Goal: Information Seeking & Learning: Learn about a topic

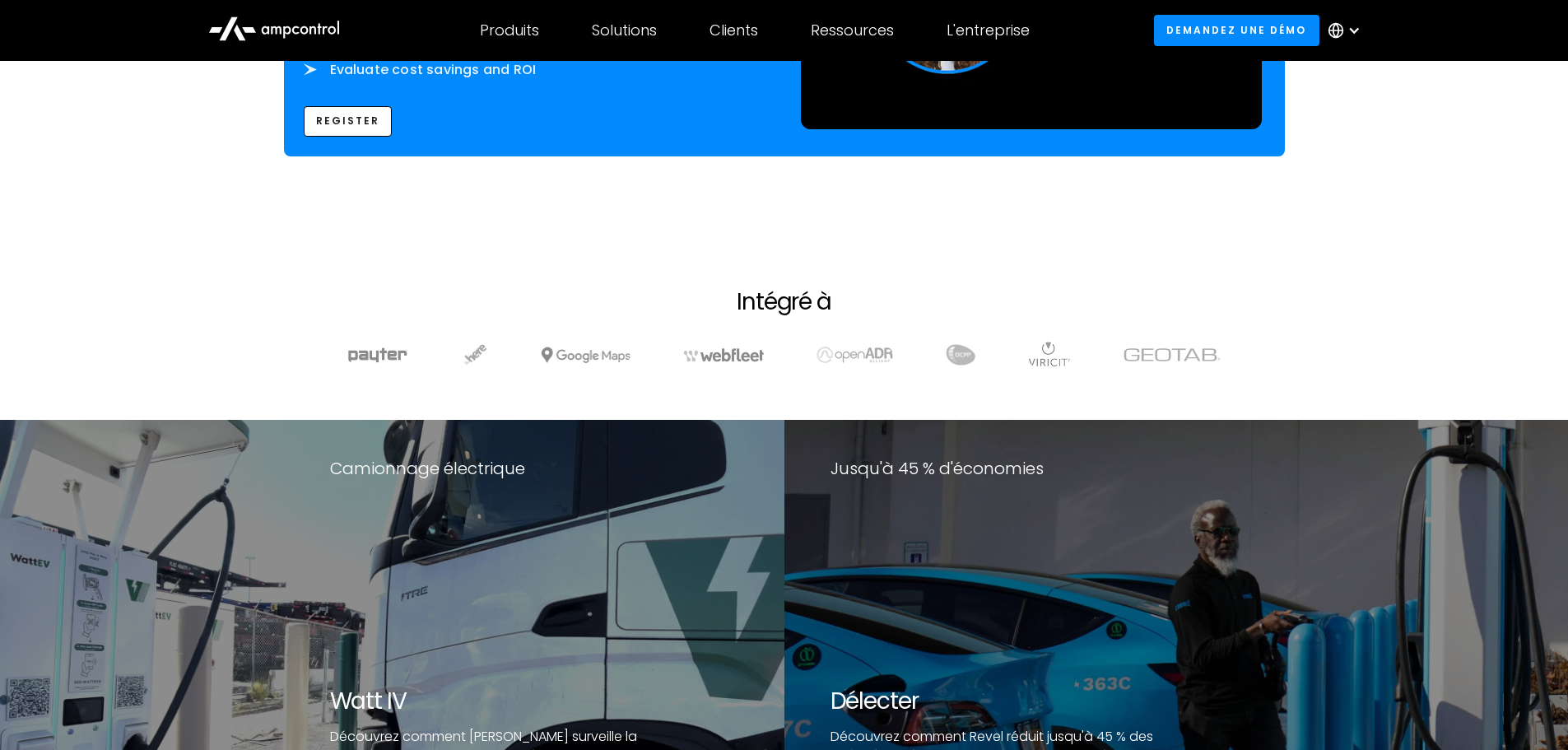
scroll to position [2674, 0]
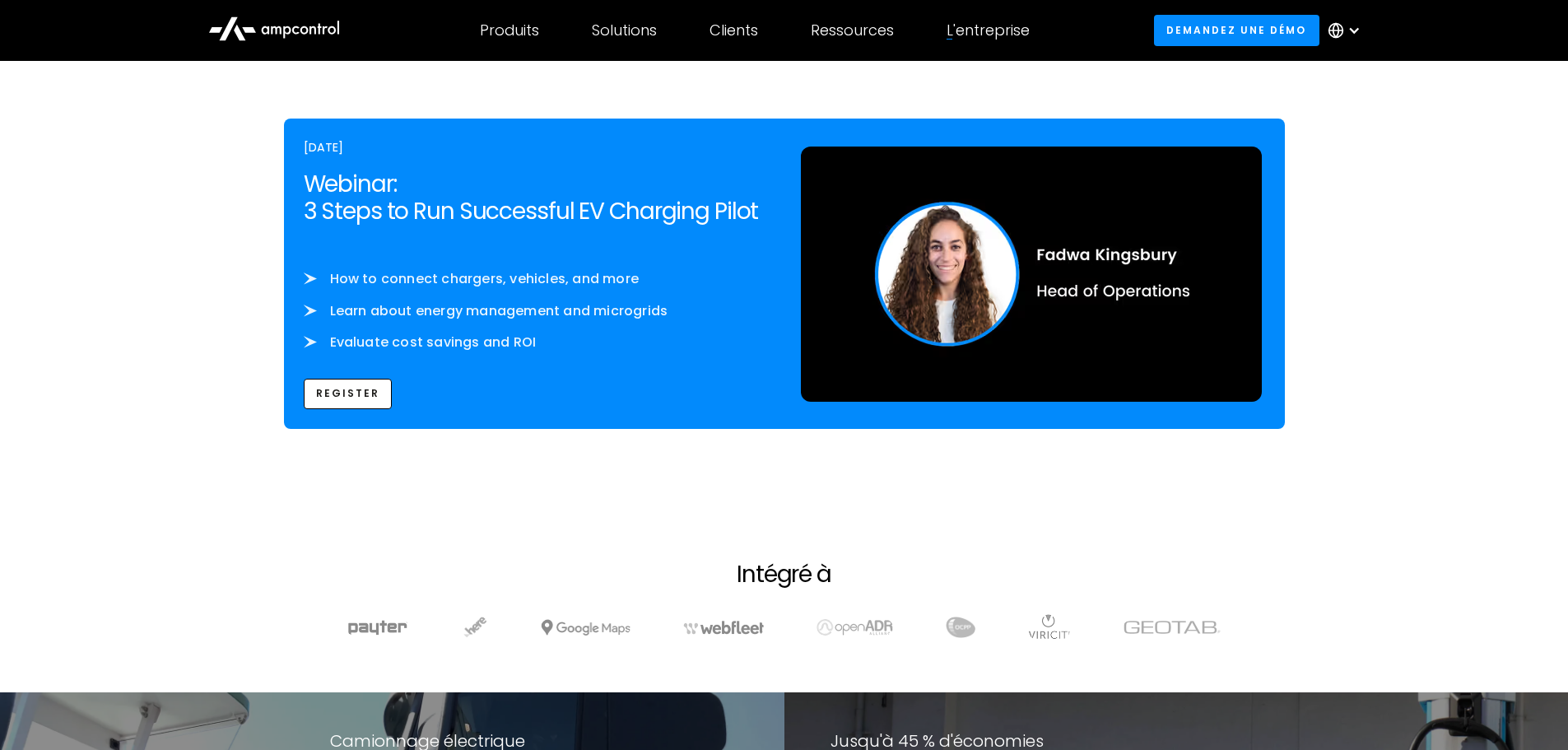
click at [997, 40] on div "L'entreprise ENTREPRISE Actualités de l'entreprise CARRIÈRES À propos Nous cont…" at bounding box center [988, 30] width 136 height 57
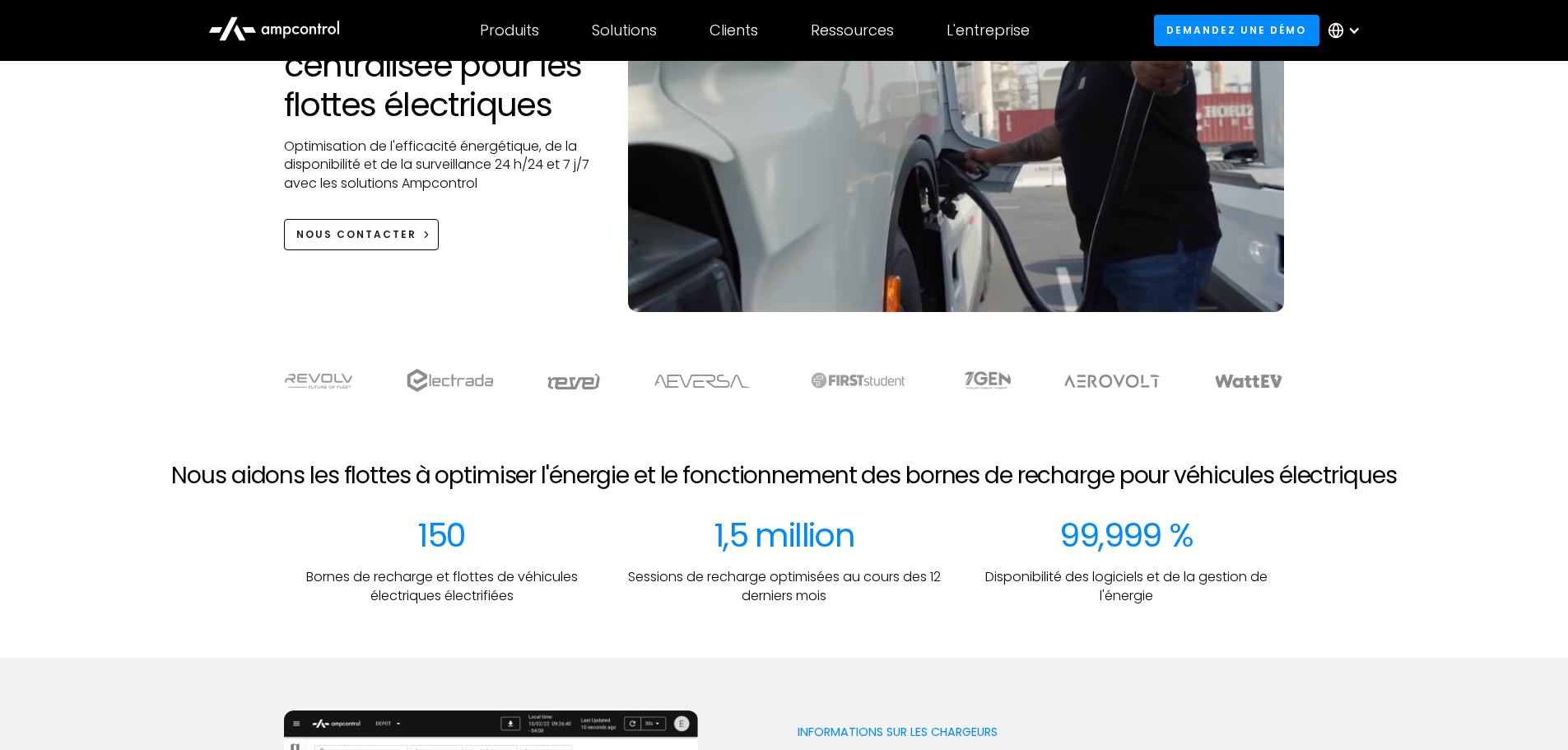
scroll to position [0, 0]
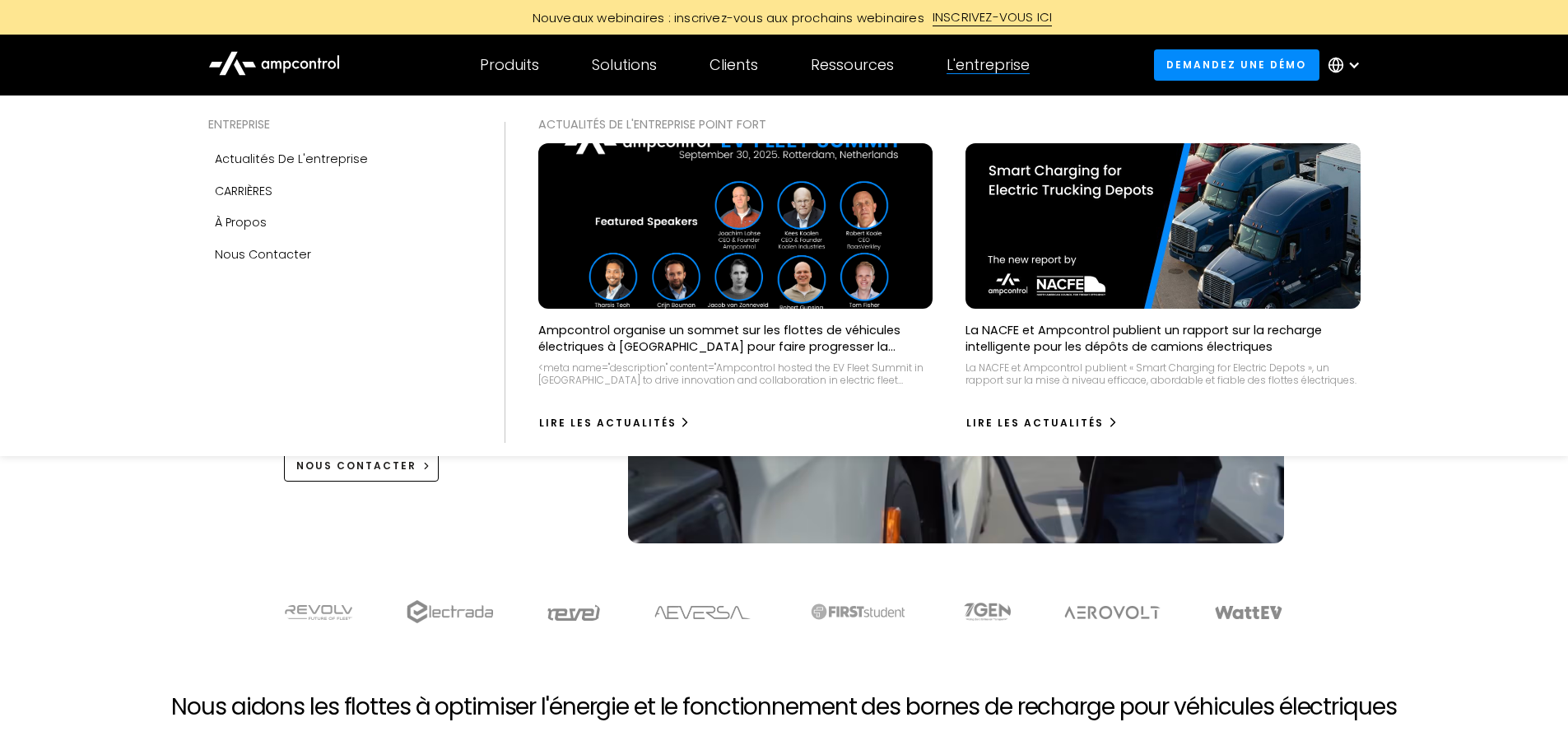
click at [974, 64] on div "L'entreprise" at bounding box center [988, 65] width 84 height 18
click at [233, 225] on div "À propos" at bounding box center [240, 222] width 52 height 18
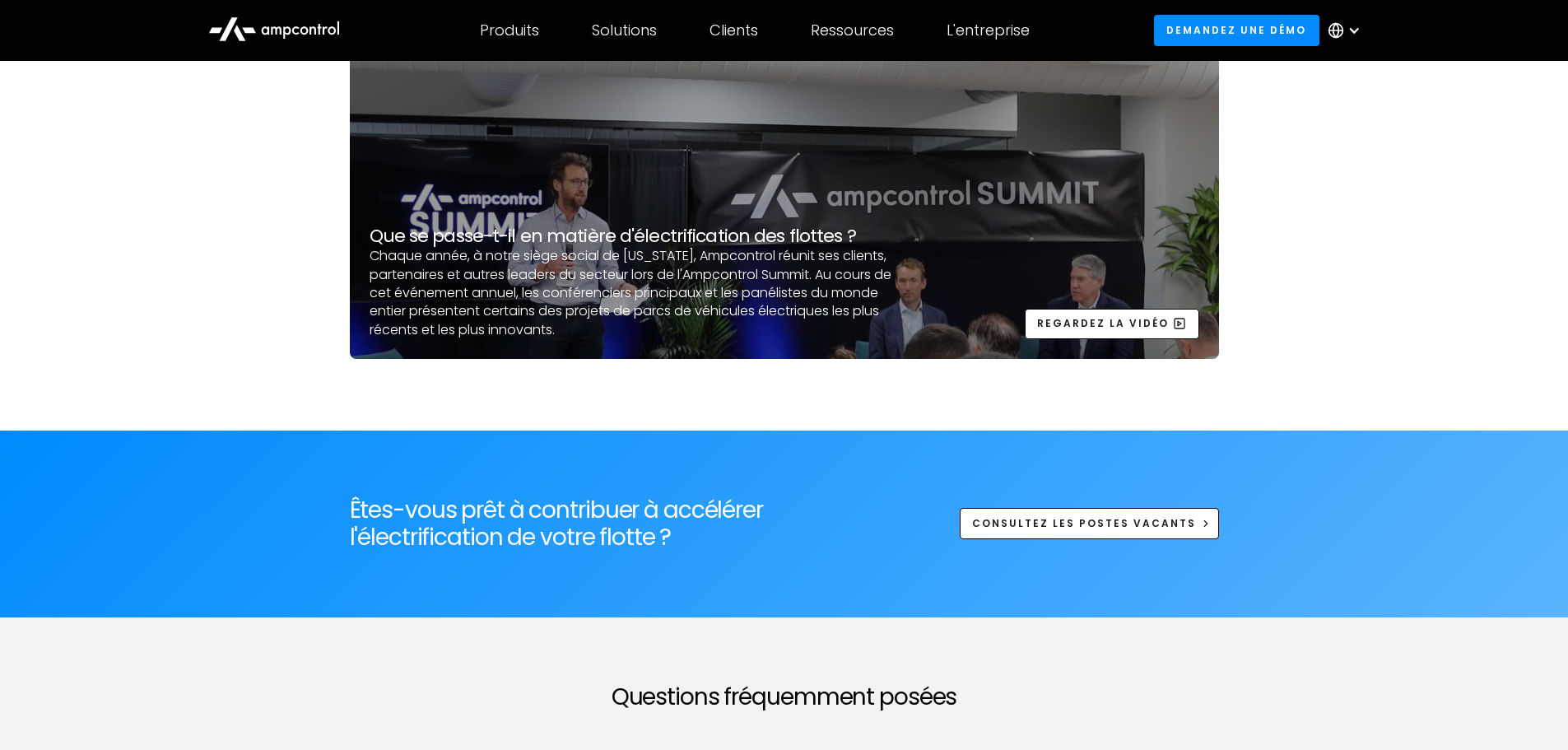
scroll to position [5600, 0]
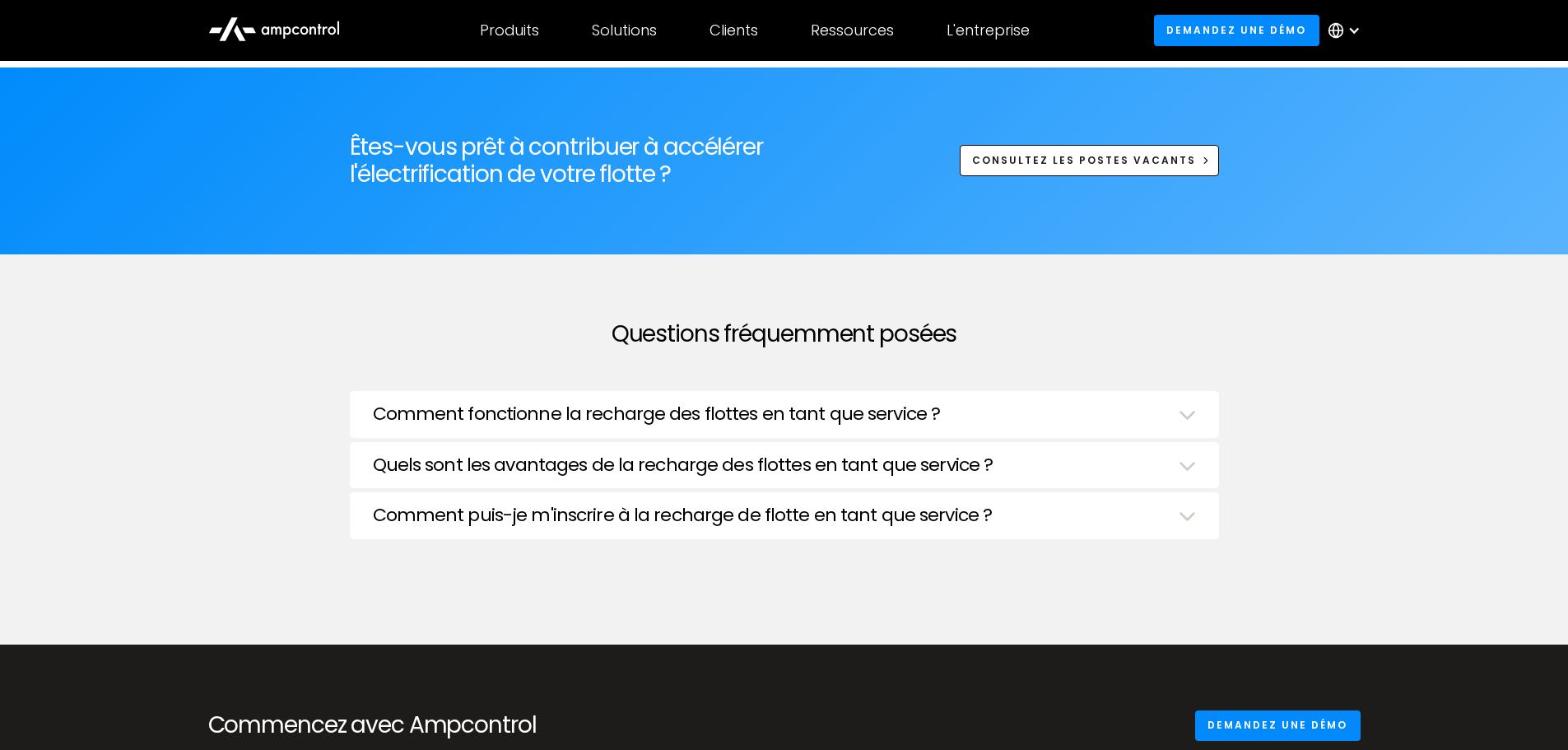
click at [880, 404] on h3 "Comment fonctionne la recharge des flottes en tant que service ?" at bounding box center [656, 414] width 568 height 22
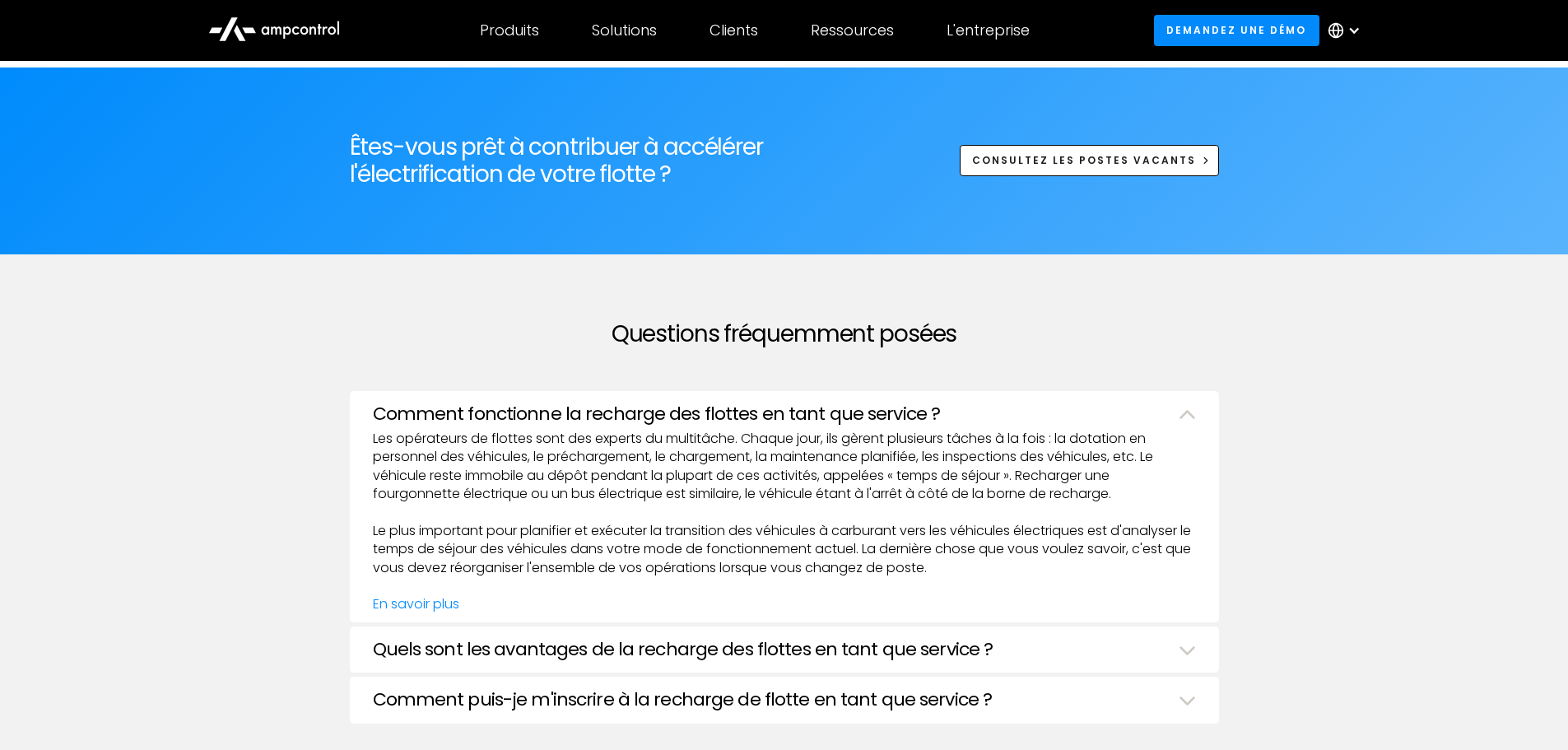
click at [880, 404] on h3 "Comment fonctionne la recharge des flottes en tant que service ?" at bounding box center [656, 414] width 568 height 22
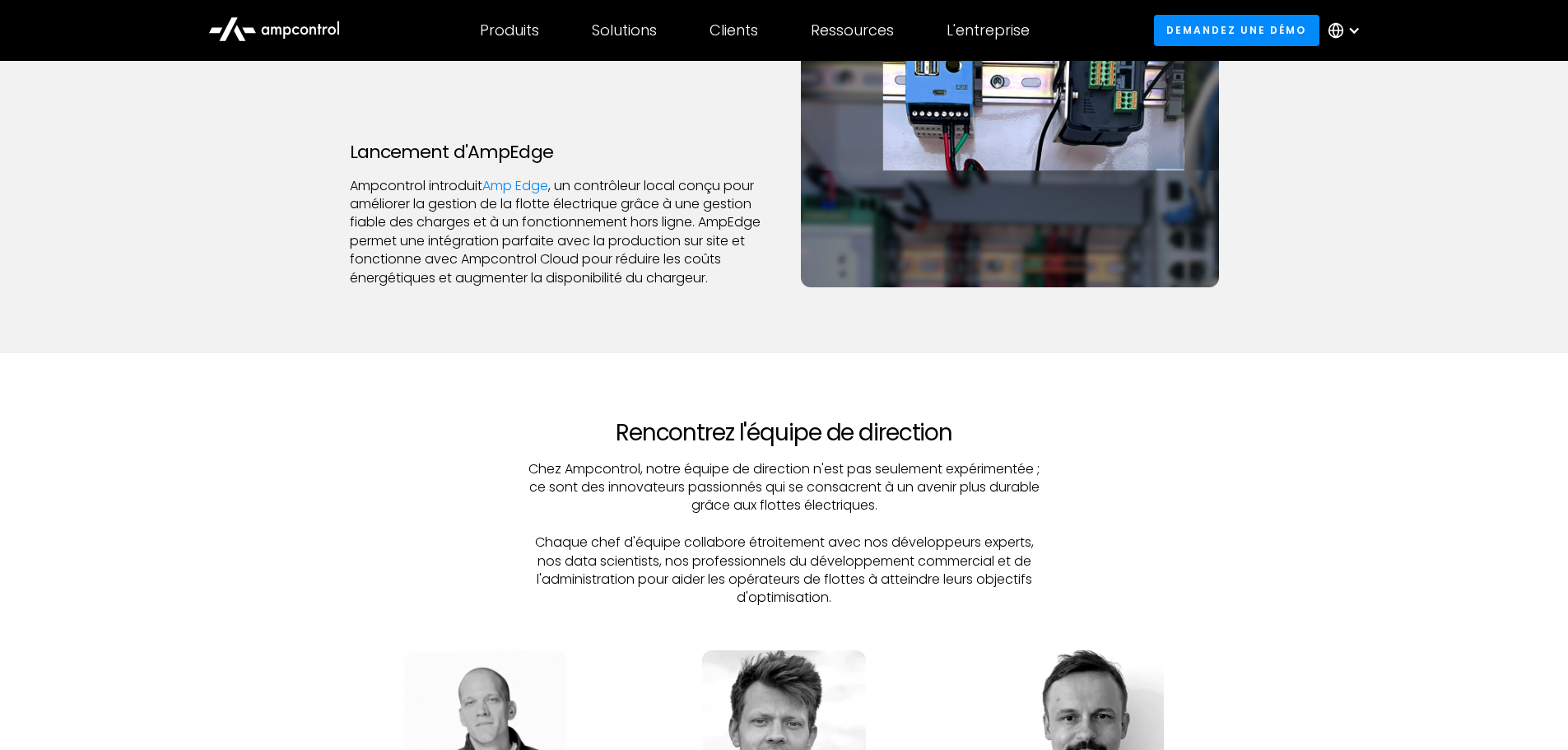
scroll to position [4554, 0]
